Goal: Use online tool/utility: Utilize a website feature to perform a specific function

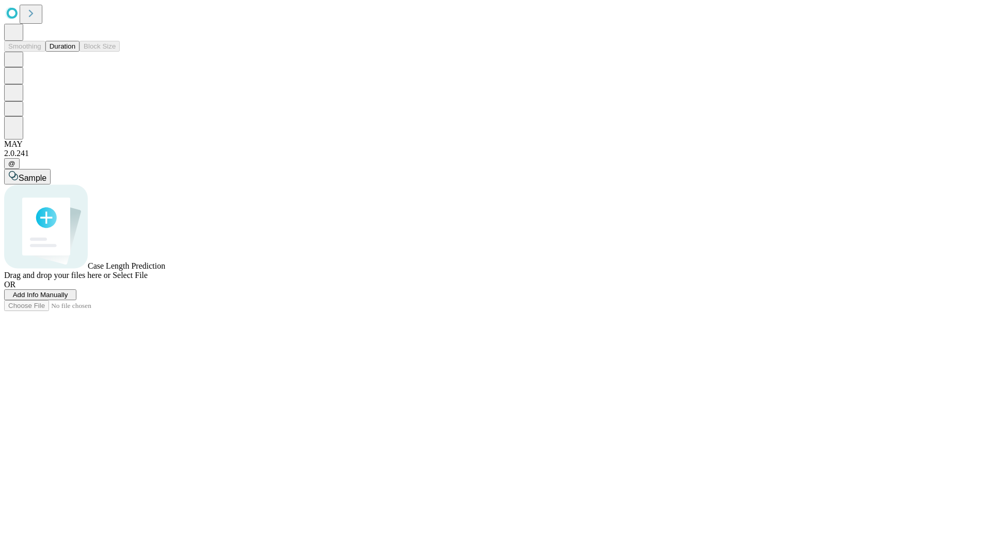
click at [75, 52] on button "Duration" at bounding box center [62, 46] width 34 height 11
click at [68, 298] on span "Add Info Manually" at bounding box center [40, 295] width 55 height 8
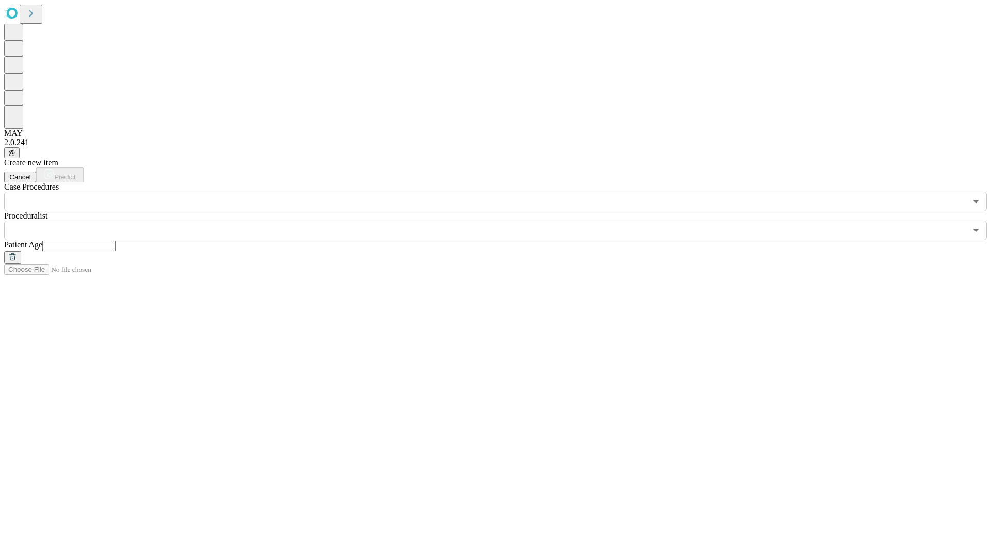
click at [116, 241] on input "text" at bounding box center [78, 246] width 73 height 10
type input "**"
click at [503, 220] on input "text" at bounding box center [485, 230] width 963 height 20
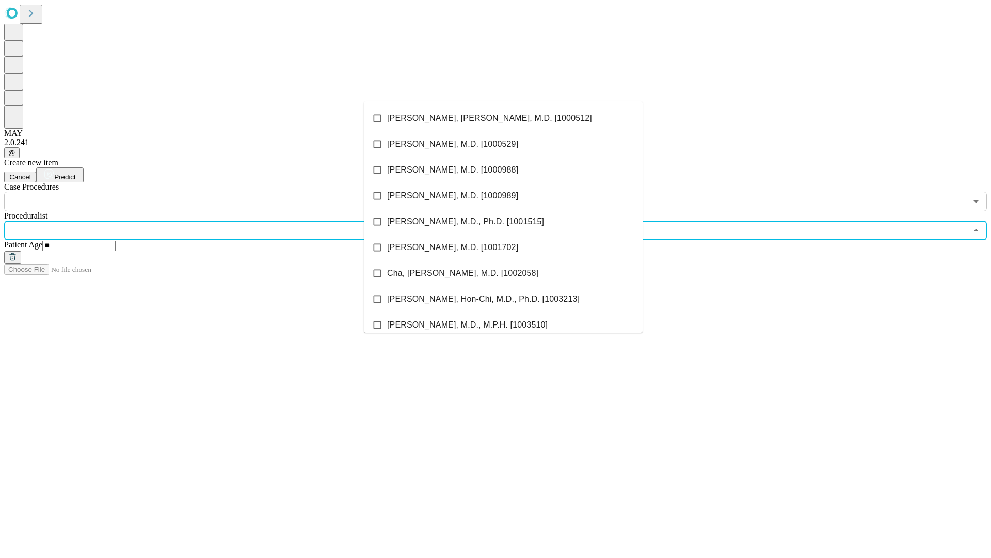
click at [503, 118] on li "[PERSON_NAME], [PERSON_NAME], M.D. [1000512]" at bounding box center [503, 118] width 279 height 26
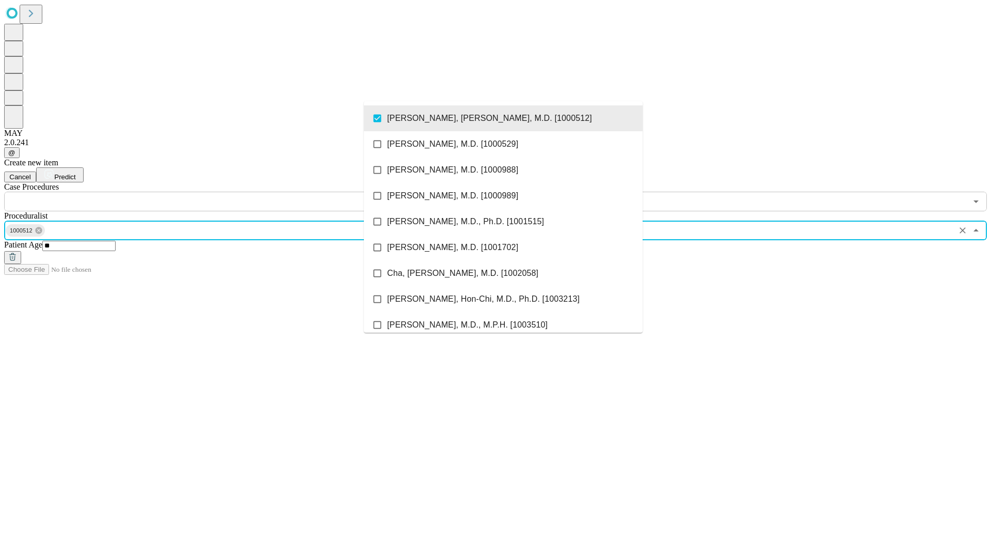
click at [217, 192] on input "text" at bounding box center [485, 202] width 963 height 20
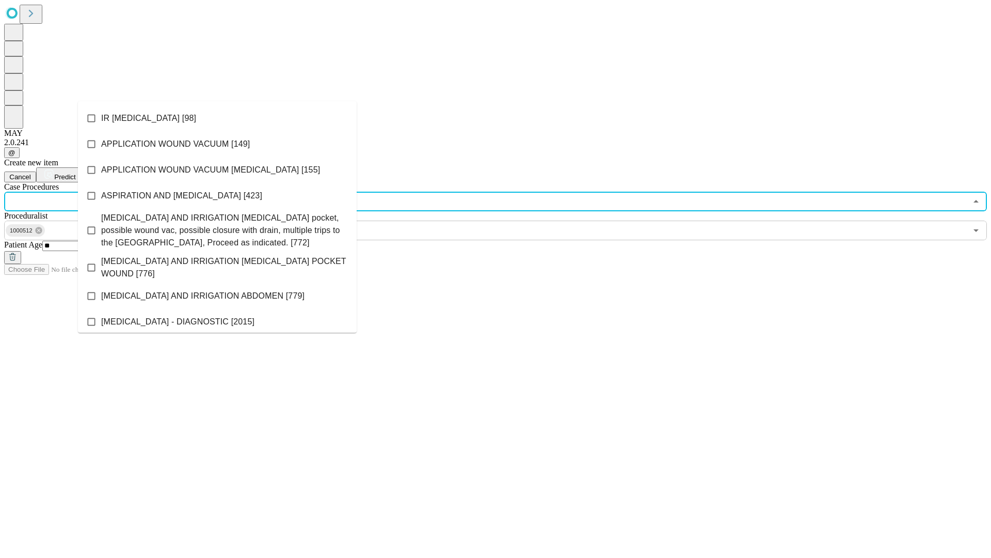
click at [217, 118] on li "IR [MEDICAL_DATA] [98]" at bounding box center [217, 118] width 279 height 26
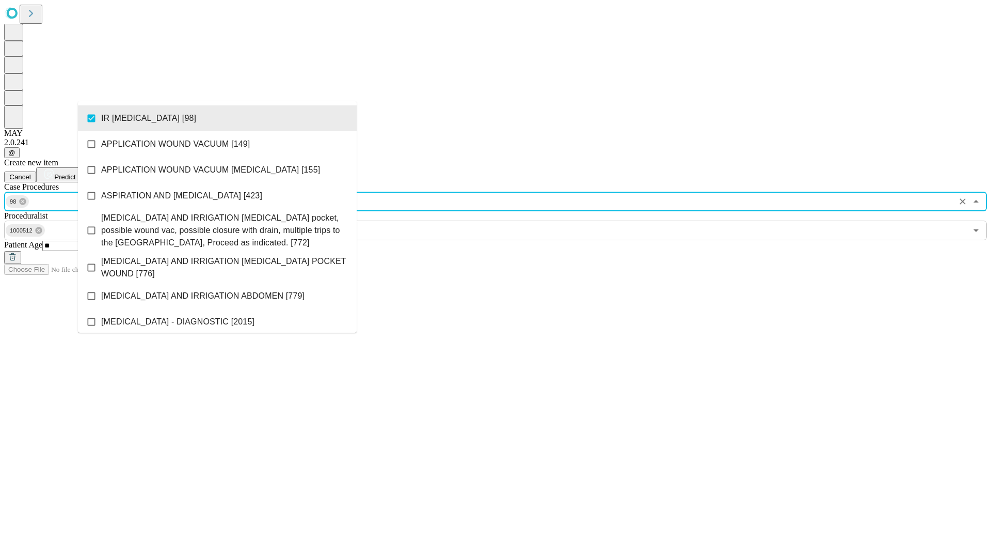
click at [75, 173] on span "Predict" at bounding box center [64, 177] width 21 height 8
